Goal: Navigation & Orientation: Find specific page/section

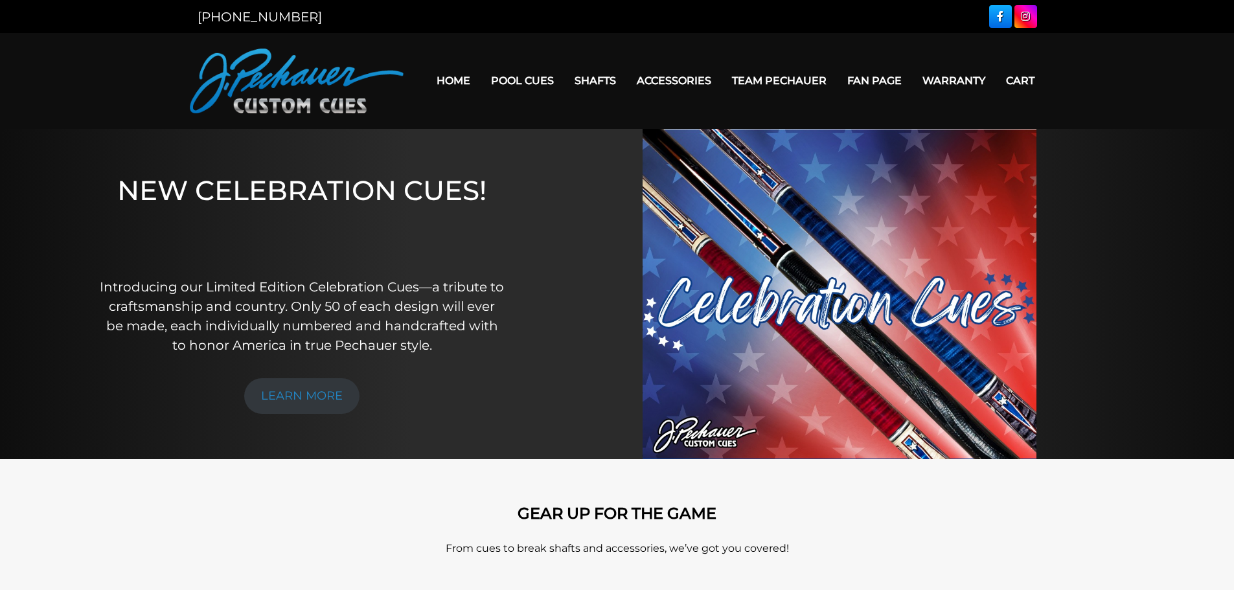
click at [953, 75] on link "Warranty" at bounding box center [954, 80] width 84 height 33
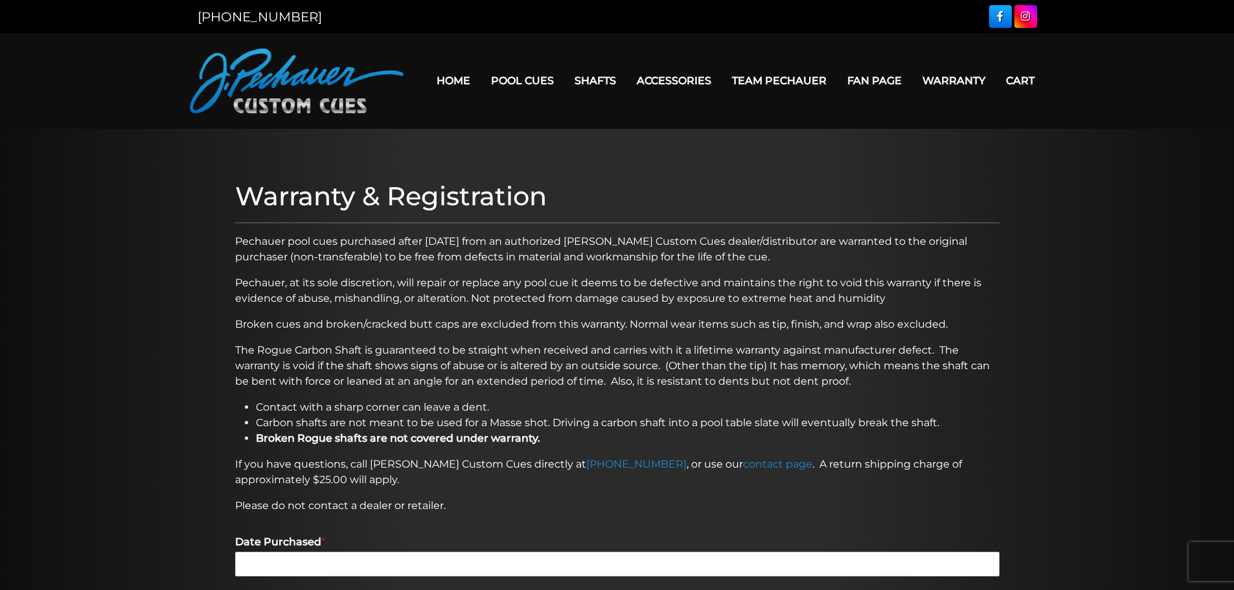
click at [779, 79] on link "Team Pechauer" at bounding box center [779, 80] width 115 height 33
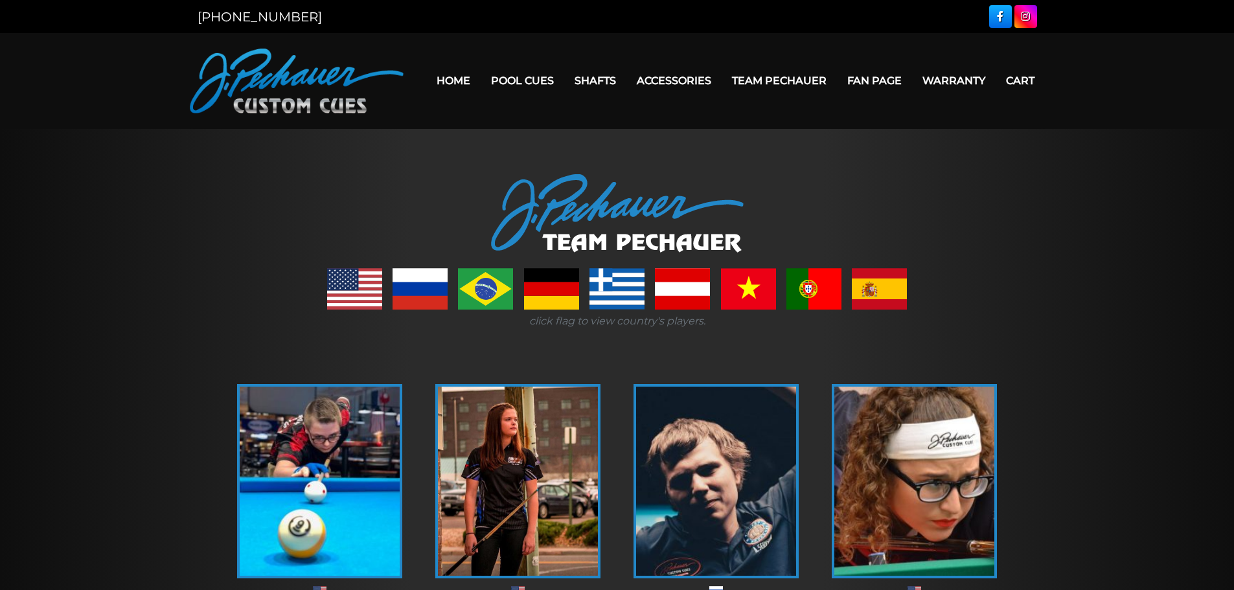
click at [452, 77] on link "Home" at bounding box center [453, 80] width 54 height 33
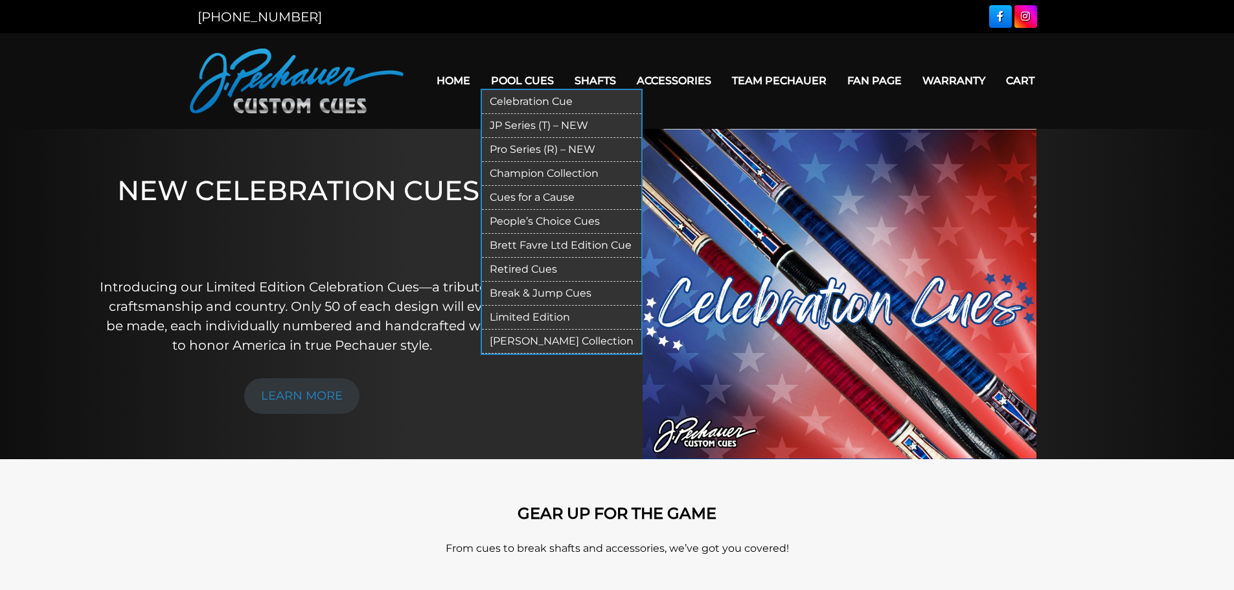
click at [536, 262] on link "Retired Cues" at bounding box center [561, 270] width 159 height 24
